Goal: Task Accomplishment & Management: Use online tool/utility

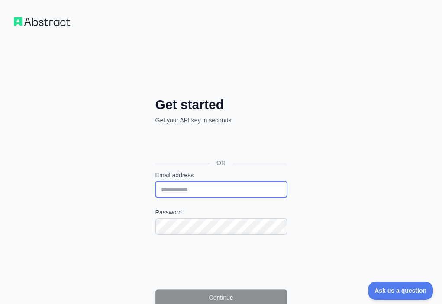
click at [155, 181] on input "Email address" at bounding box center [221, 189] width 132 height 16
paste input "**********"
type input "**********"
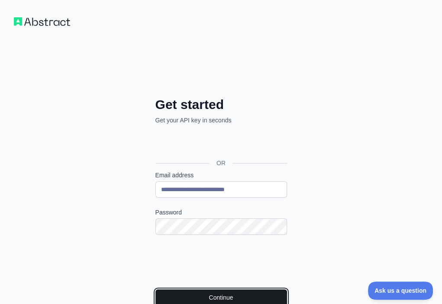
click at [155, 290] on button "Continue" at bounding box center [221, 298] width 132 height 16
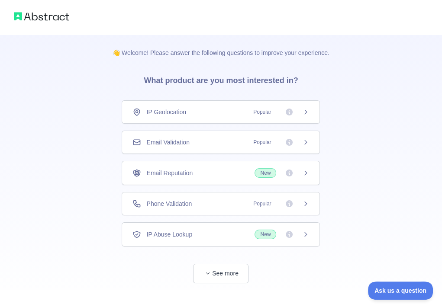
click at [203, 137] on div "Email Validation Popular" at bounding box center [221, 142] width 198 height 23
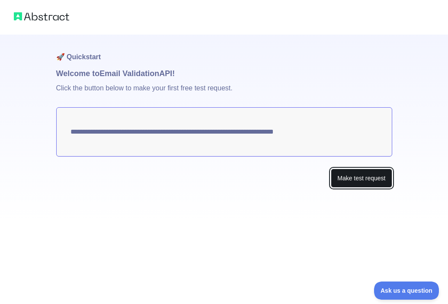
click at [377, 178] on button "Make test request" at bounding box center [361, 178] width 61 height 19
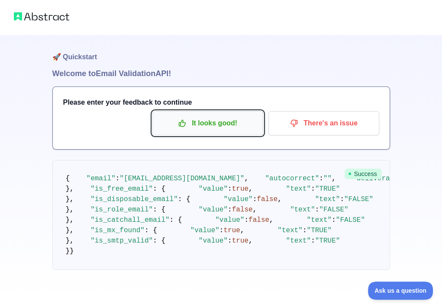
click at [220, 127] on p "It looks good!" at bounding box center [208, 123] width 98 height 15
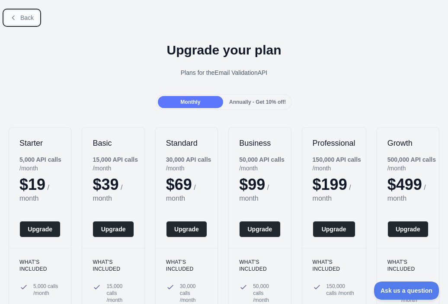
click at [19, 23] on button "Back" at bounding box center [21, 17] width 35 height 15
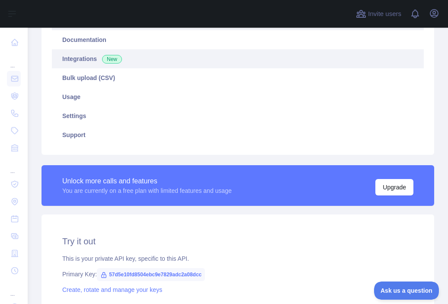
scroll to position [216, 0]
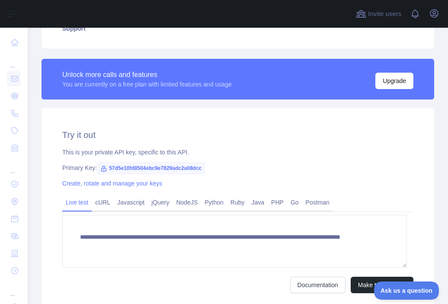
click at [143, 169] on span "57d5e10fd8504ebc9e7829adc2a08dcc" at bounding box center [151, 168] width 108 height 13
copy span "57d5e10fd8504ebc9e7829adc2a08dcc"
